Goal: Transaction & Acquisition: Subscribe to service/newsletter

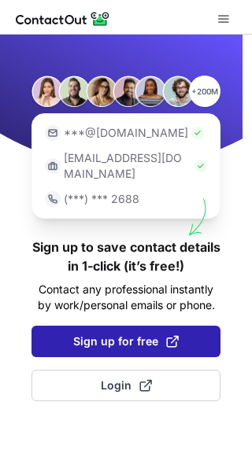
click at [122, 334] on span "Sign up for free" at bounding box center [125, 342] width 105 height 16
click at [171, 335] on span at bounding box center [172, 341] width 13 height 13
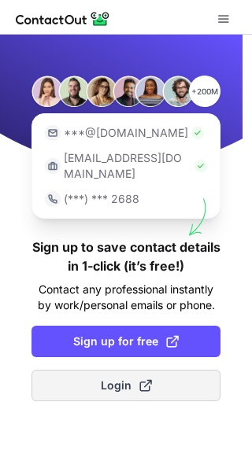
click at [147, 379] on span at bounding box center [145, 385] width 13 height 13
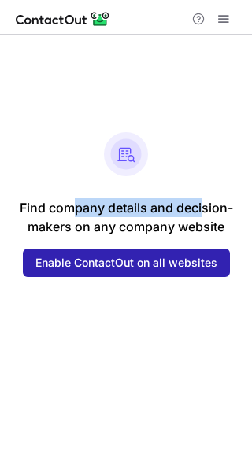
drag, startPoint x: 76, startPoint y: 206, endPoint x: 203, endPoint y: 206, distance: 127.4
click at [203, 206] on p "Find company details and decision- makers on any company website" at bounding box center [126, 217] width 213 height 38
copy p "pany details and deci"
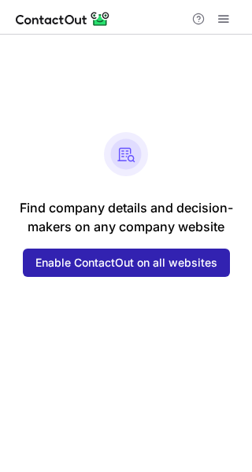
click at [202, 221] on p "Find company details and decision- makers on any company website" at bounding box center [126, 217] width 213 height 38
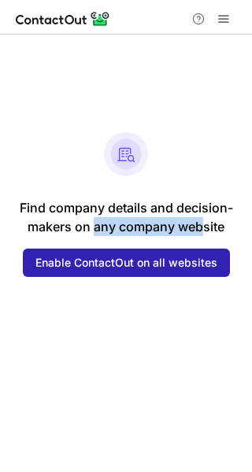
drag, startPoint x: 97, startPoint y: 233, endPoint x: 203, endPoint y: 226, distance: 106.4
click at [203, 226] on p "Find company details and decision- makers on any company website" at bounding box center [126, 217] width 213 height 38
copy p "any company web"
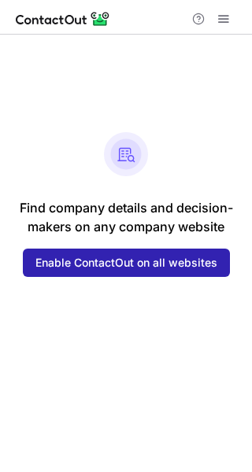
click at [179, 308] on div "Find company details and decision- makers on any company website Enable Contact…" at bounding box center [126, 253] width 252 height 437
